Goal: Information Seeking & Learning: Get advice/opinions

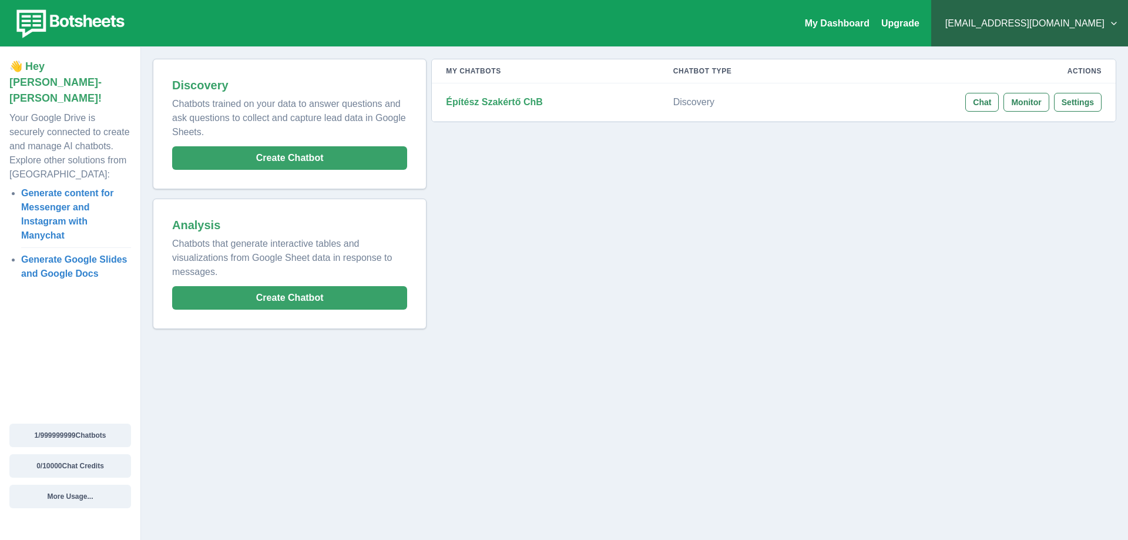
click at [21, 540] on button "button" at bounding box center [10, 548] width 21 height 17
click at [870, 24] on link "My Dashboard" at bounding box center [837, 23] width 65 height 10
click at [934, 160] on div "My Chatbots Chatbot Type Actions Építész Szakértő ChB Discovery Chat Monitor Se…" at bounding box center [772, 194] width 690 height 270
click at [1104, 28] on button "[EMAIL_ADDRESS][DOMAIN_NAME]" at bounding box center [1030, 24] width 178 height 24
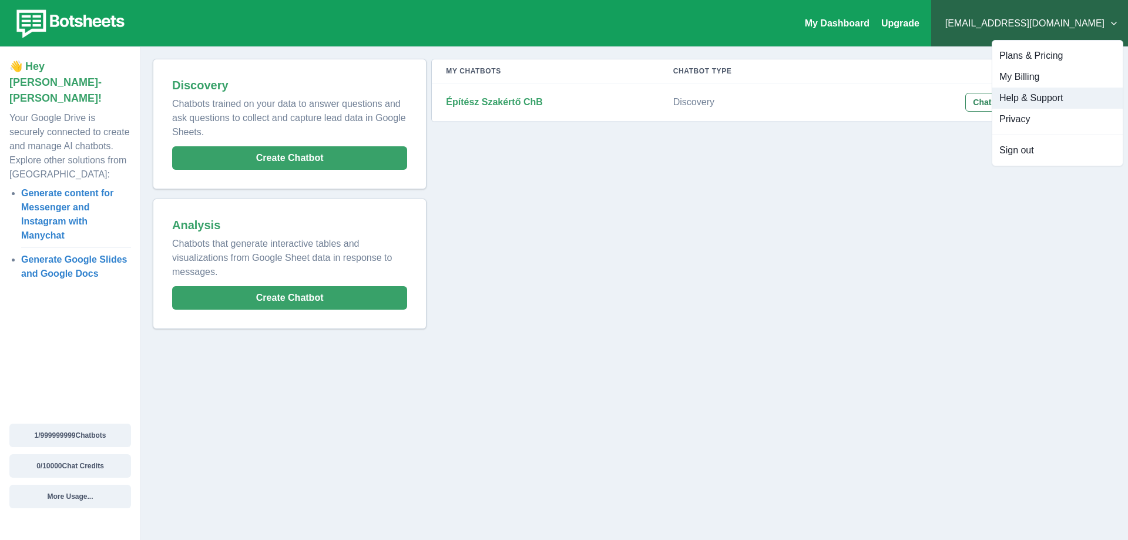
click at [1050, 96] on button "Help & Support" at bounding box center [1058, 98] width 130 height 21
